Goal: Task Accomplishment & Management: Manage account settings

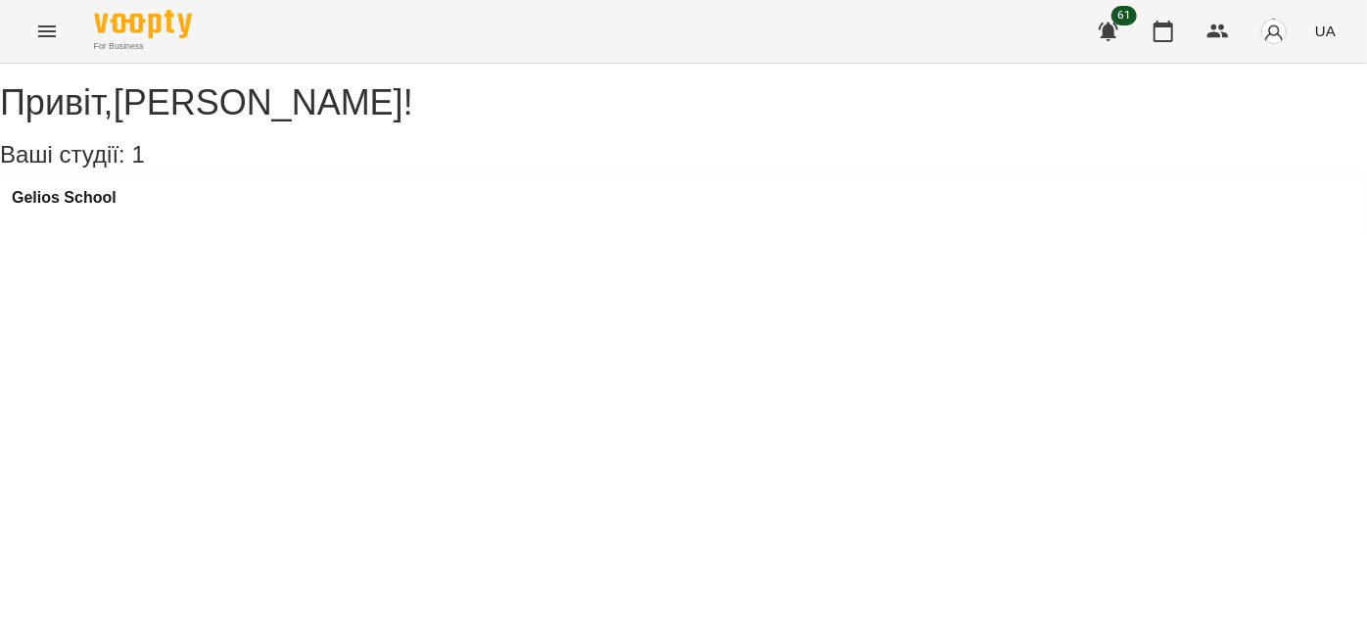
click at [33, 45] on button "Menu" at bounding box center [47, 31] width 47 height 47
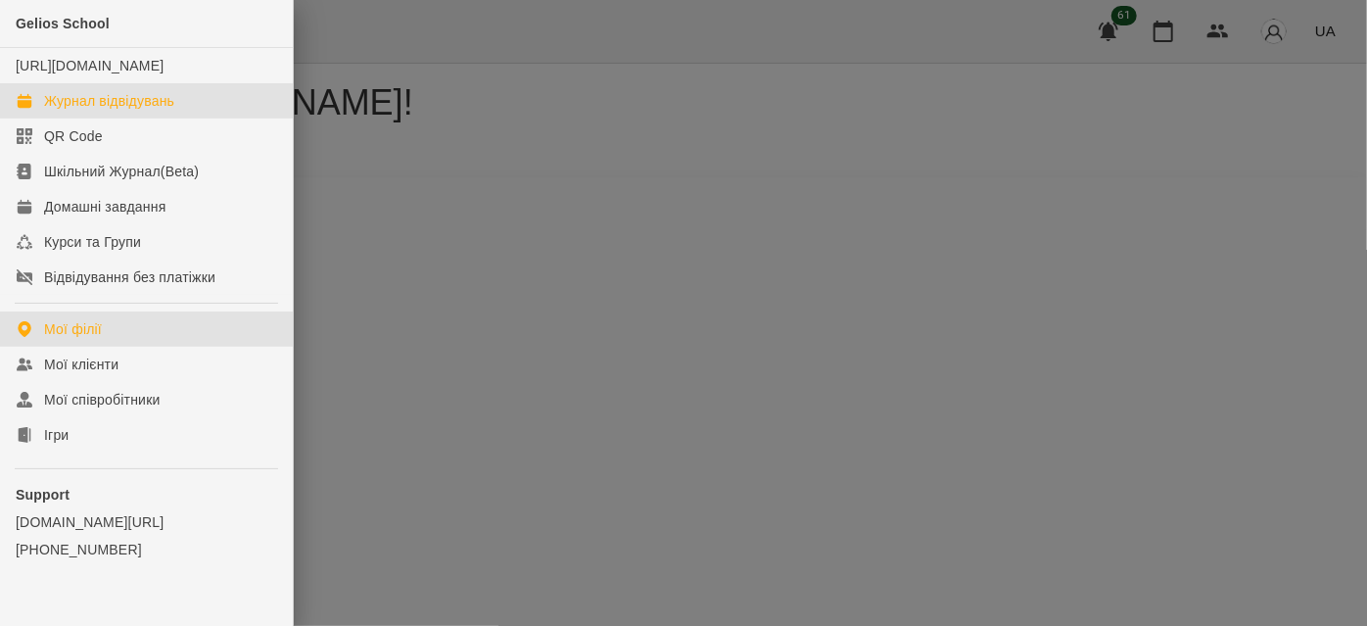
click at [83, 111] on div "Журнал відвідувань" at bounding box center [109, 101] width 130 height 20
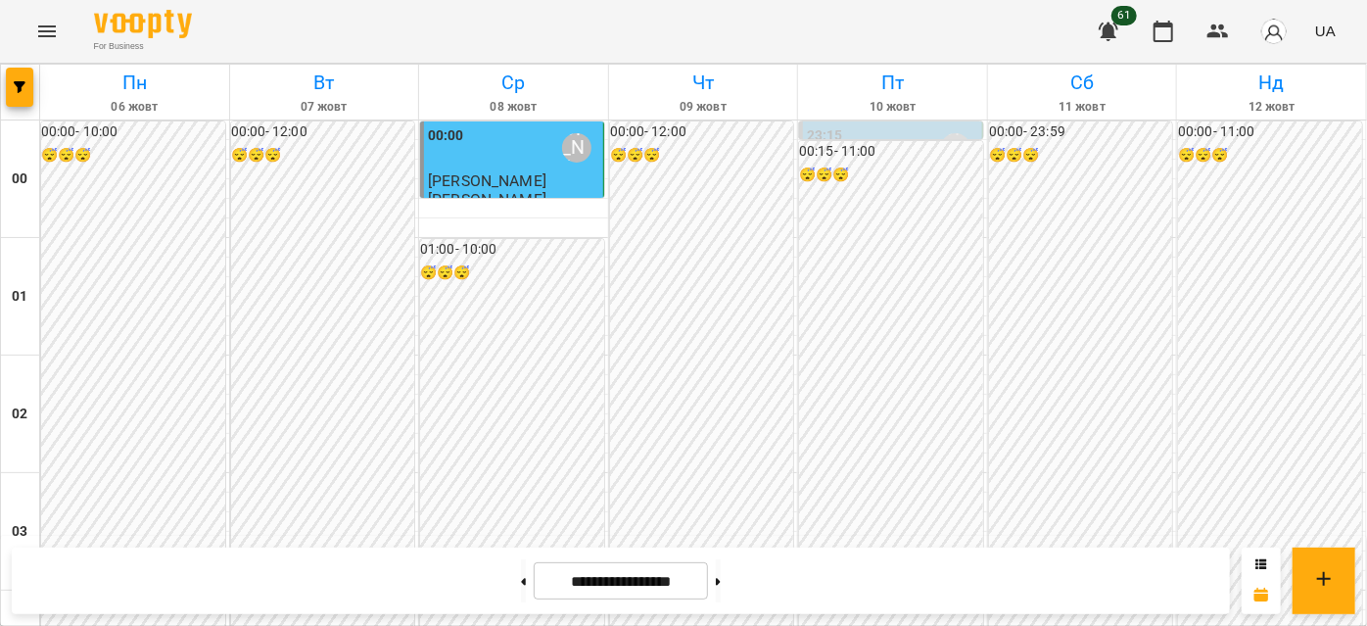
scroll to position [355, 0]
click at [721, 587] on button at bounding box center [718, 580] width 5 height 43
type input "**********"
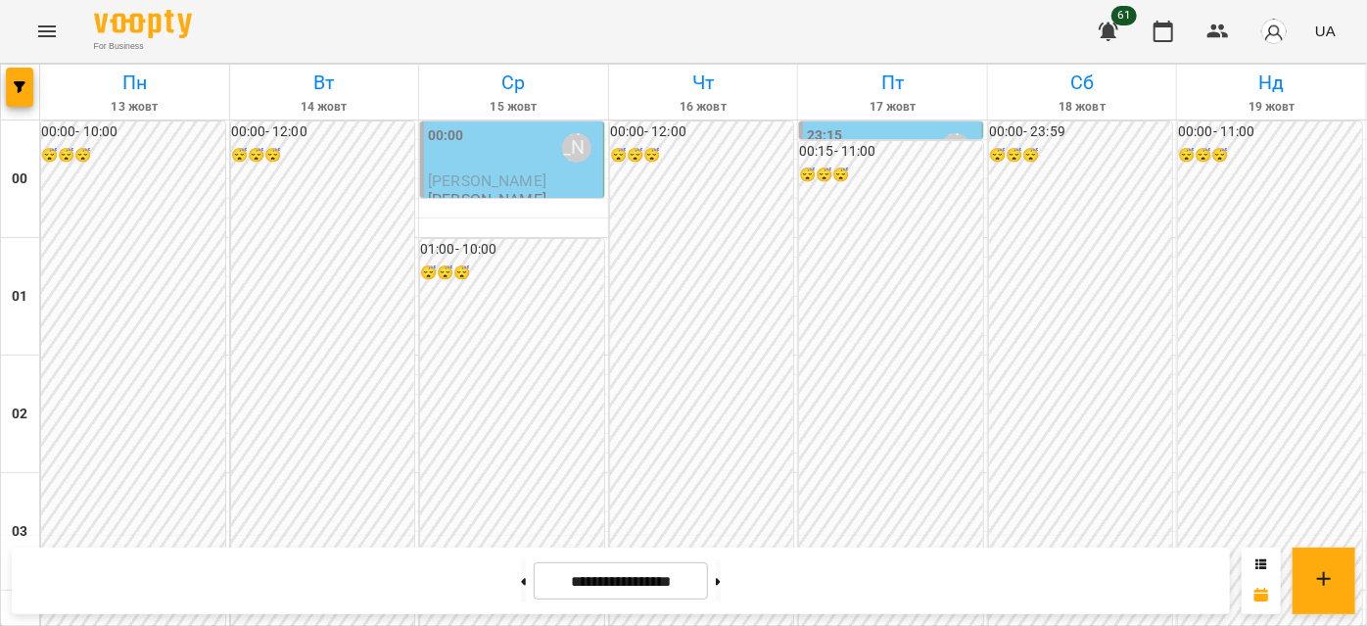
scroll to position [2135, 0]
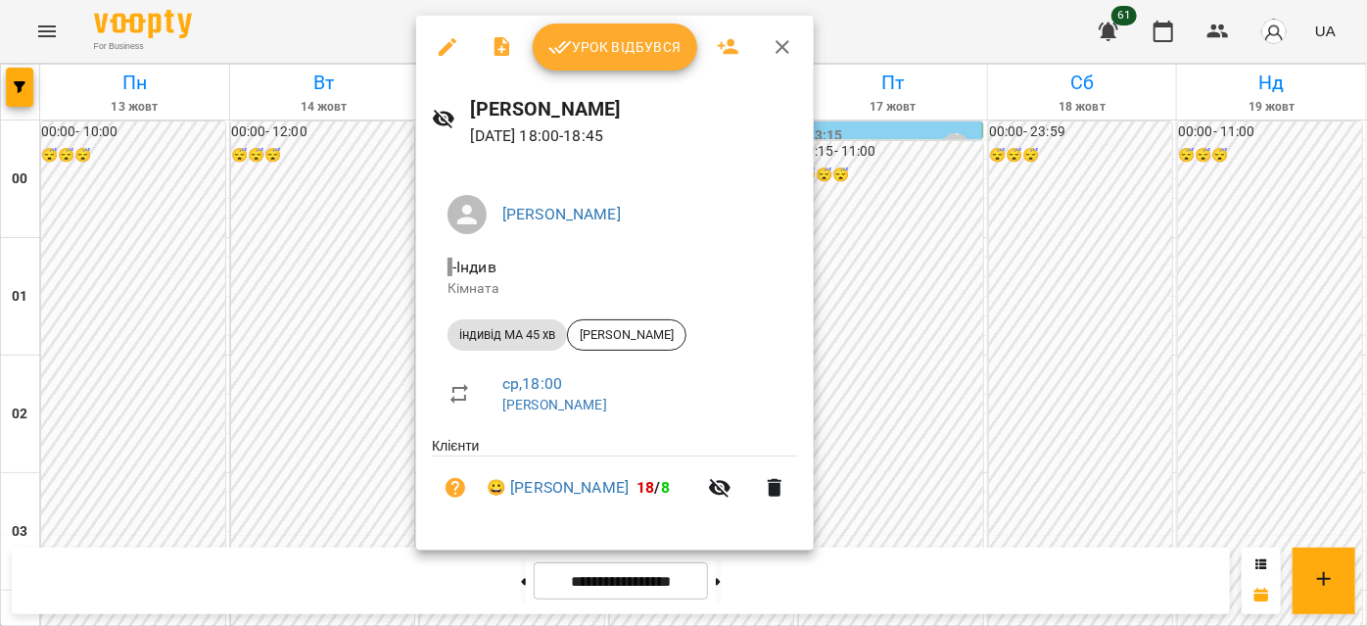
click at [786, 51] on icon "button" at bounding box center [783, 47] width 14 height 14
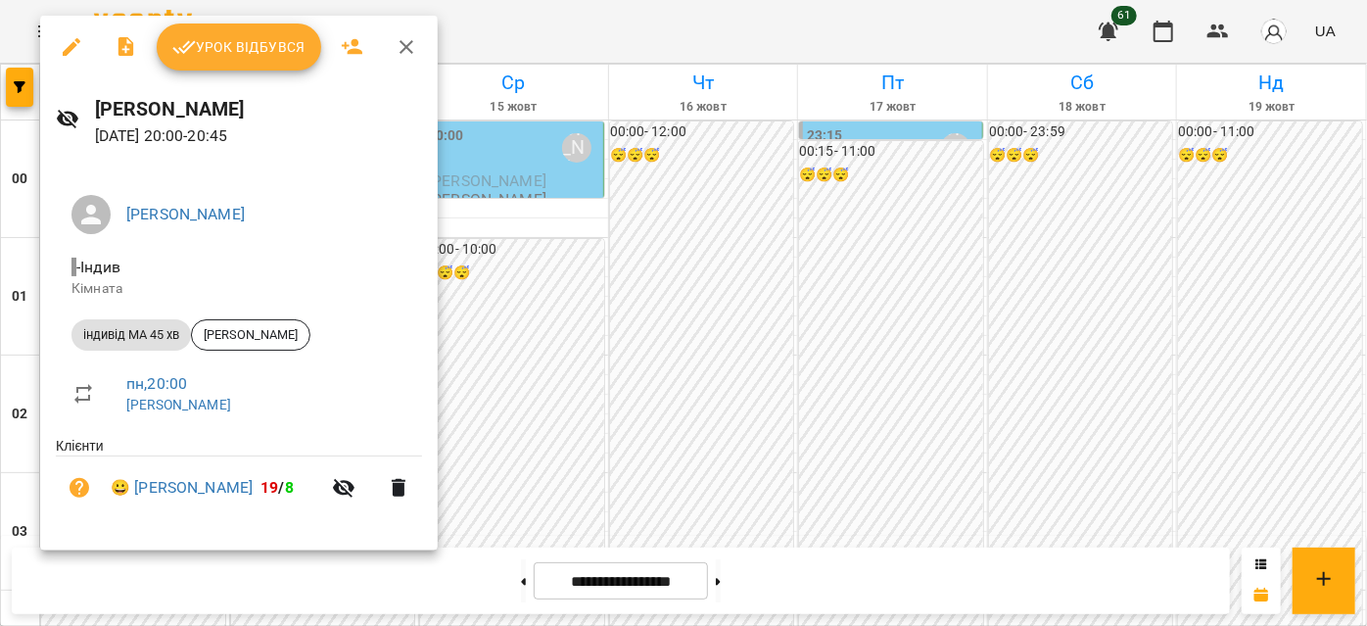
click at [399, 54] on icon "button" at bounding box center [407, 47] width 24 height 24
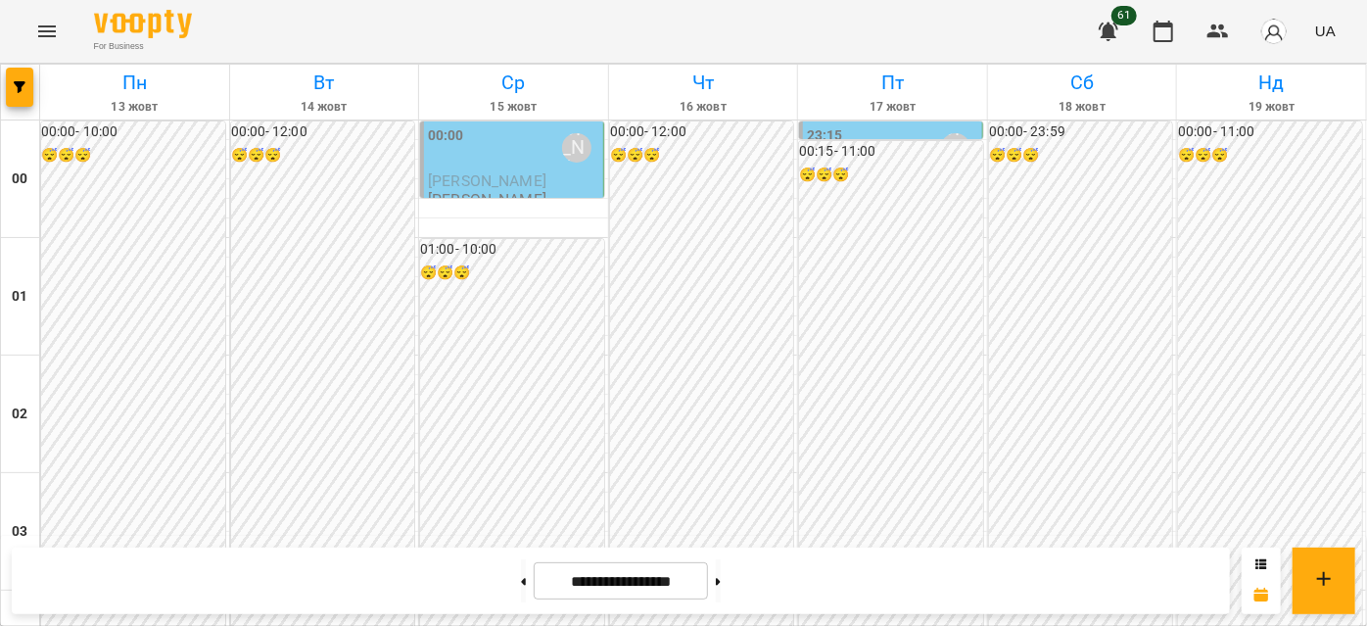
scroll to position [2046, 0]
